Goal: Use online tool/utility: Utilize a website feature to perform a specific function

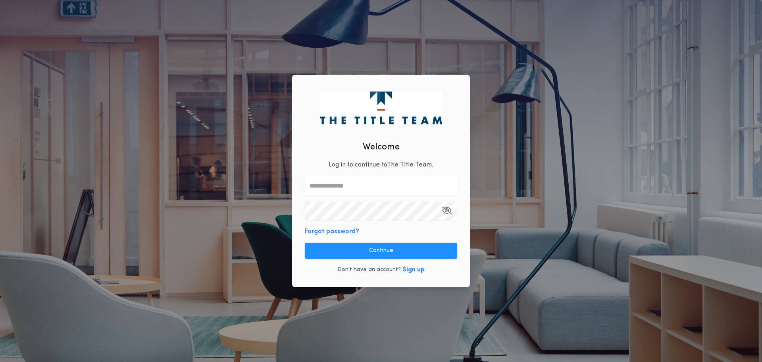
click at [353, 167] on p "Log in to continue to The Title Team ." at bounding box center [381, 165] width 105 height 10
click at [349, 185] on input "text" at bounding box center [381, 185] width 152 height 19
type input "**********"
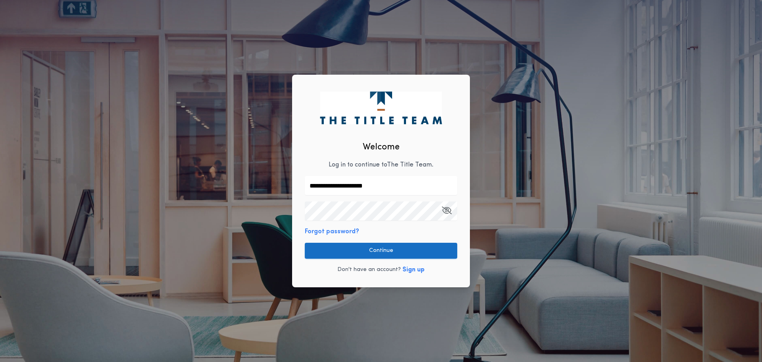
click at [385, 248] on button "Continue" at bounding box center [381, 251] width 152 height 16
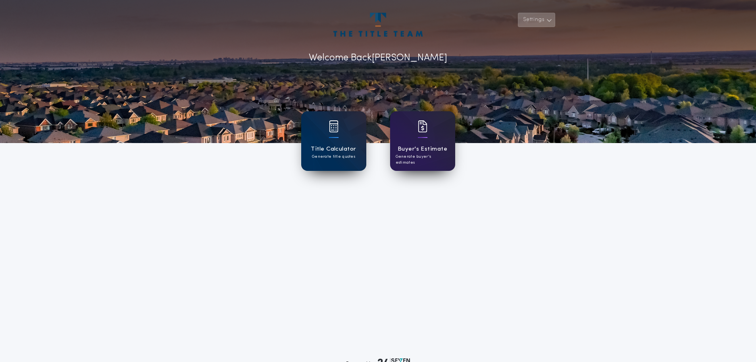
click at [527, 21] on button "Settings" at bounding box center [536, 20] width 37 height 14
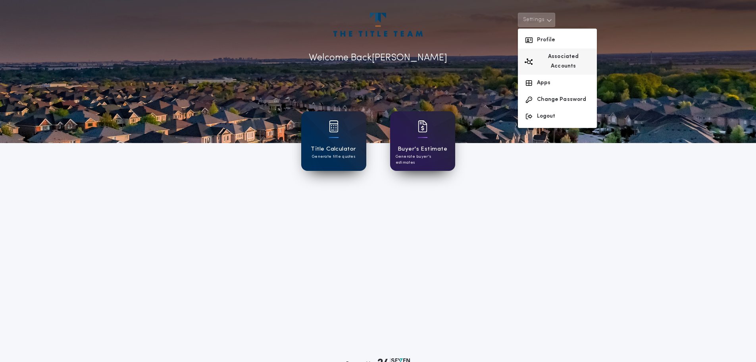
click at [545, 56] on button "Associated Accounts" at bounding box center [557, 61] width 79 height 26
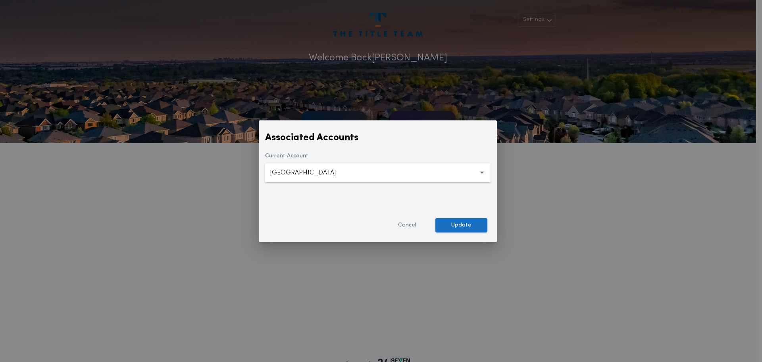
click at [466, 224] on button "Update" at bounding box center [462, 225] width 52 height 14
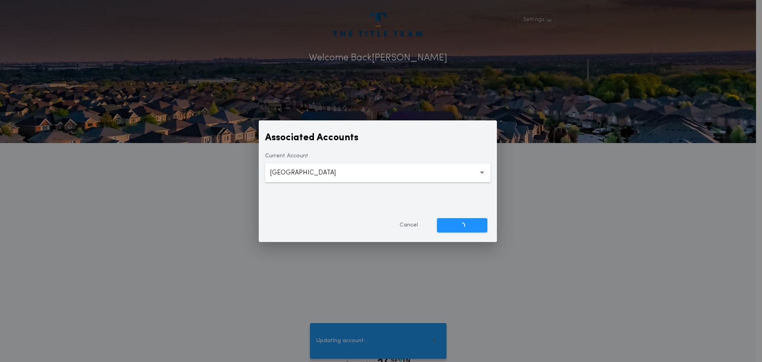
click at [483, 172] on icon "button" at bounding box center [482, 173] width 4 height 2
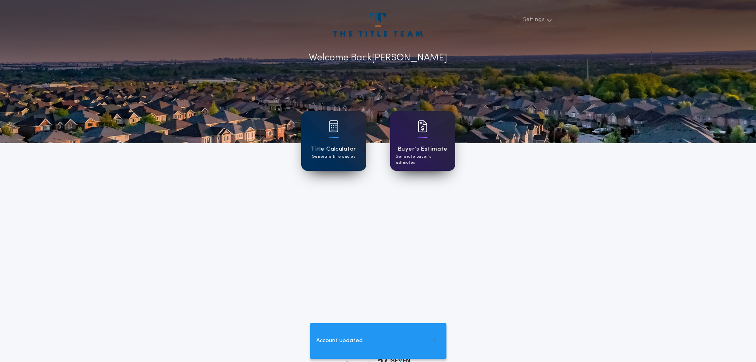
click at [483, 172] on div "Title Calculator Generate title quotes [PERSON_NAME]'s Estimate Generate buyer'…" at bounding box center [378, 140] width 243 height 107
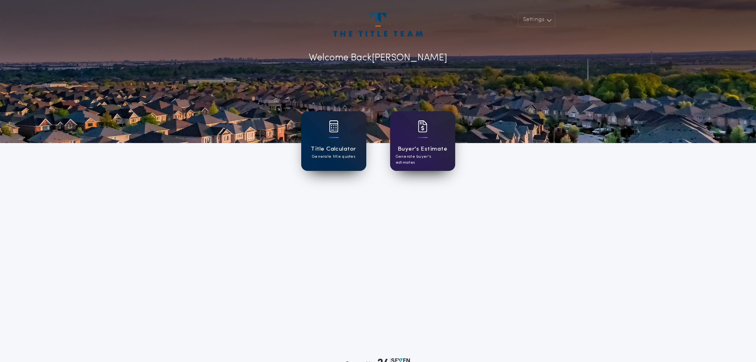
click at [341, 148] on h1 "Title Calculator" at bounding box center [333, 149] width 45 height 9
